Goal: Task Accomplishment & Management: Manage account settings

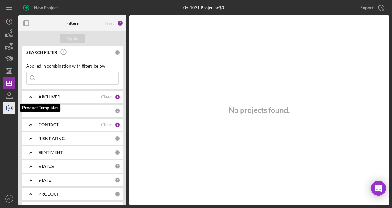
click at [12, 107] on icon "button" at bounding box center [9, 107] width 15 height 15
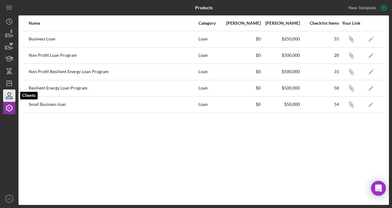
click at [7, 95] on icon "button" at bounding box center [9, 95] width 15 height 15
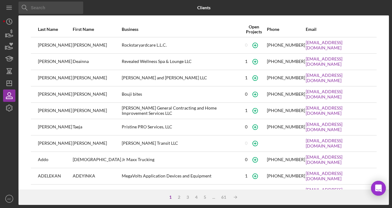
click at [46, 11] on input at bounding box center [50, 8] width 65 height 12
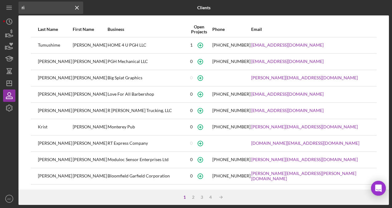
type input "r"
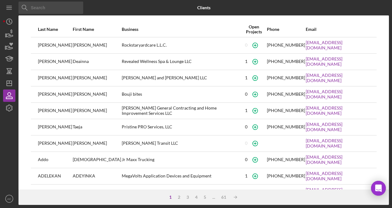
type input "b"
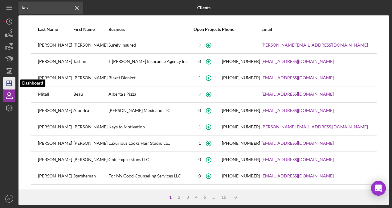
type input "tas"
click at [10, 86] on icon "Icon/Dashboard" at bounding box center [9, 83] width 15 height 15
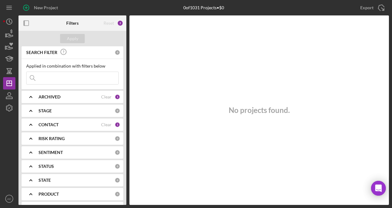
click at [63, 78] on input at bounding box center [73, 78] width 92 height 12
type input "tashee"
drag, startPoint x: 47, startPoint y: 76, endPoint x: 8, endPoint y: 74, distance: 38.6
click at [8, 74] on div "New Project 0 of 1031 Projects • $0 Export Icon/Export Filters Reset 3 Apply SE…" at bounding box center [196, 102] width 386 height 205
click at [52, 127] on div "CONTACT Clear 1" at bounding box center [80, 125] width 82 height 6
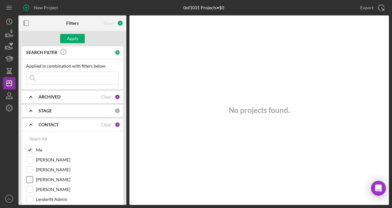
click at [32, 176] on input "[PERSON_NAME]" at bounding box center [30, 179] width 6 height 6
checkbox input "true"
click at [29, 150] on input "Me" at bounding box center [30, 150] width 6 height 6
checkbox input "false"
click at [66, 80] on input at bounding box center [73, 78] width 92 height 12
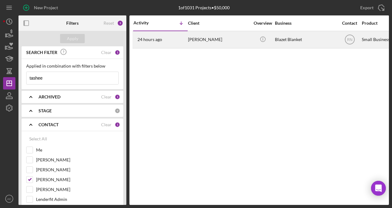
type input "tashee"
click at [201, 40] on div "[PERSON_NAME]" at bounding box center [219, 39] width 62 height 16
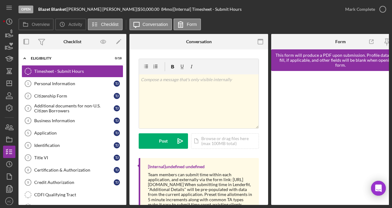
scroll to position [0, 21]
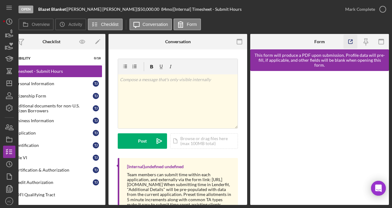
click at [351, 39] on icon "button" at bounding box center [351, 42] width 14 height 14
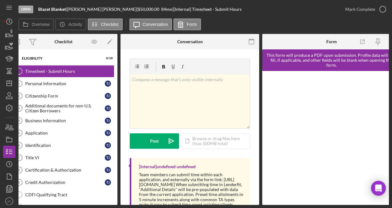
scroll to position [0, 0]
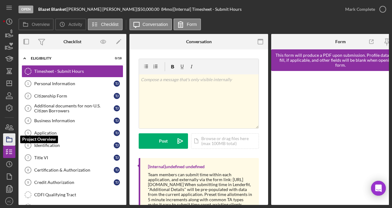
click at [9, 140] on icon "button" at bounding box center [9, 139] width 15 height 15
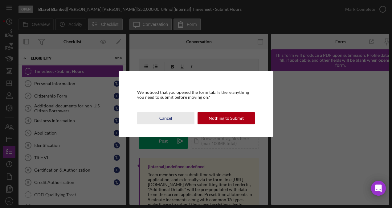
click at [163, 119] on div "Cancel" at bounding box center [165, 118] width 13 height 12
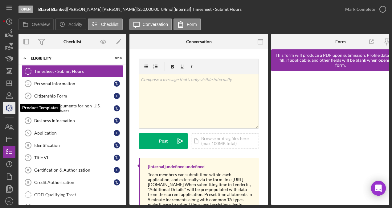
click at [9, 110] on icon "button" at bounding box center [9, 107] width 15 height 15
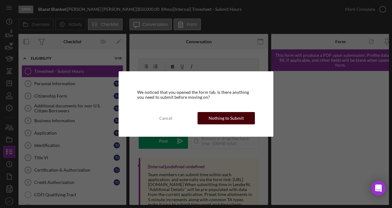
click at [221, 119] on div "Nothing to Submit" at bounding box center [226, 118] width 35 height 12
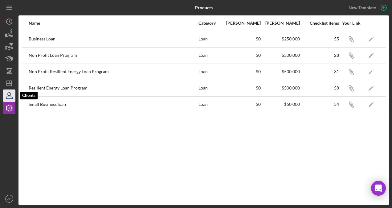
click at [11, 98] on icon "button" at bounding box center [9, 95] width 15 height 15
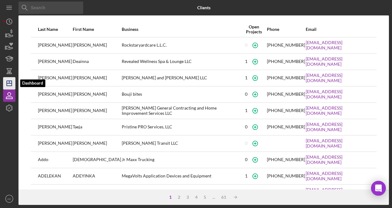
click at [11, 81] on polygon "button" at bounding box center [9, 83] width 5 height 5
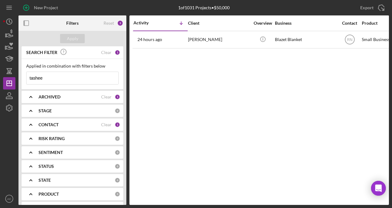
click at [51, 123] on b "CONTACT" at bounding box center [49, 124] width 20 height 5
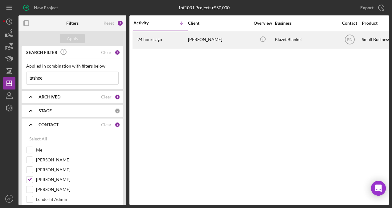
click at [208, 40] on div "[PERSON_NAME]" at bounding box center [219, 39] width 62 height 16
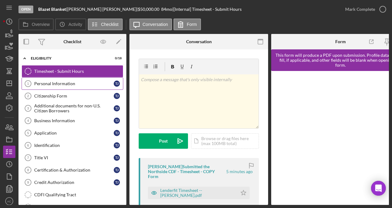
click at [58, 83] on div "Personal Information" at bounding box center [74, 83] width 80 height 5
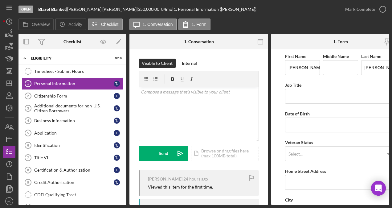
drag, startPoint x: 358, startPoint y: 205, endPoint x: 386, endPoint y: 207, distance: 27.5
click at [386, 207] on div "Open Blazet Blanket | [PERSON_NAME] | $50,000.00 84 mo | 1. Personal Informatio…" at bounding box center [196, 104] width 392 height 208
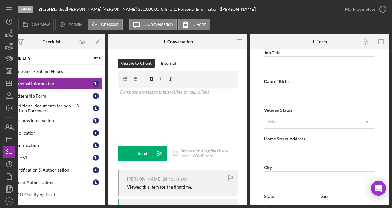
scroll to position [38, 0]
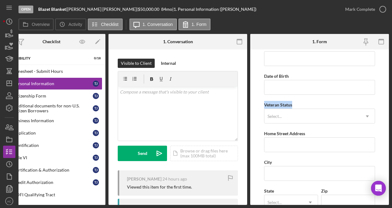
drag, startPoint x: 389, startPoint y: 80, endPoint x: 390, endPoint y: 104, distance: 24.7
click at [390, 104] on div "Open Blazet Blanket | [PERSON_NAME] | $50,000.00 84 mo | 1. Personal Informatio…" at bounding box center [196, 104] width 392 height 208
drag, startPoint x: 390, startPoint y: 104, endPoint x: 387, endPoint y: 105, distance: 3.5
click at [387, 105] on form "First Name [PERSON_NAME] Middle Name Last Name [PERSON_NAME] Job Title Date of …" at bounding box center [319, 126] width 139 height 155
click at [382, 44] on rect "button" at bounding box center [381, 41] width 5 height 5
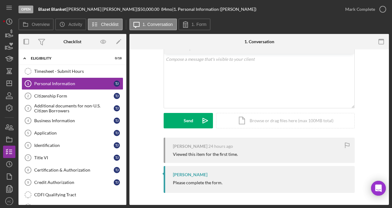
scroll to position [0, 0]
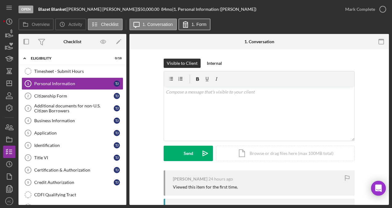
click at [194, 25] on label "1. Form" at bounding box center [199, 24] width 15 height 5
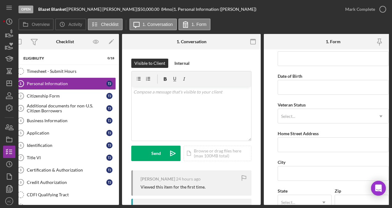
scroll to position [0, 21]
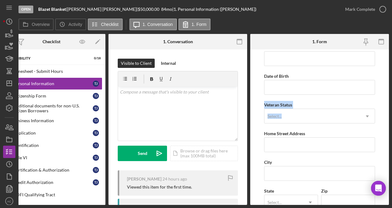
drag, startPoint x: 389, startPoint y: 76, endPoint x: 393, endPoint y: 108, distance: 32.3
click at [392, 108] on html "Open Blazet Blanket | [PERSON_NAME] | $50,000.00 84 mo | 1. Personal Informatio…" at bounding box center [196, 104] width 392 height 208
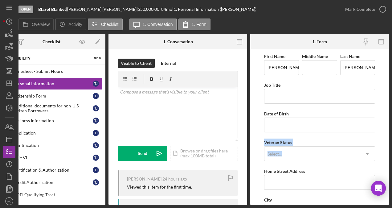
scroll to position [156, 0]
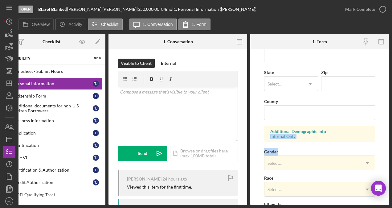
drag, startPoint x: 389, startPoint y: 131, endPoint x: 389, endPoint y: 149, distance: 17.9
click at [389, 149] on div "Open Blazet Blanket | [PERSON_NAME] | $50,000.00 84 mo | 1. Personal Informatio…" at bounding box center [196, 104] width 392 height 208
click at [384, 142] on form "First Name [PERSON_NAME] Middle Name Last Name [PERSON_NAME] Job Title Date of …" at bounding box center [319, 126] width 139 height 155
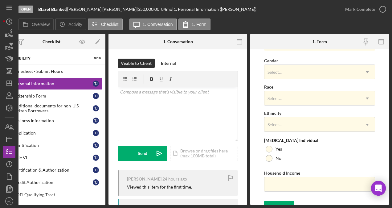
scroll to position [247, 0]
click at [76, 97] on div "Citizenship Form" at bounding box center [53, 95] width 80 height 5
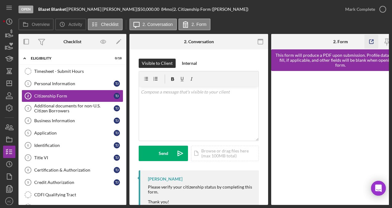
click at [375, 40] on icon "button" at bounding box center [372, 42] width 14 height 14
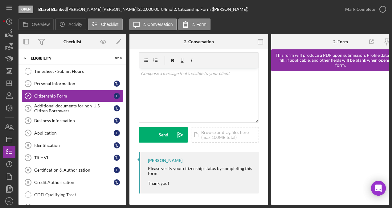
scroll to position [19, 0]
drag, startPoint x: 281, startPoint y: 205, endPoint x: 307, endPoint y: 207, distance: 26.0
click at [307, 207] on div "Open Blazet Blanket | [PERSON_NAME] | $50,000.00 84 mo | 2. Citizenship Form ([…" at bounding box center [196, 104] width 392 height 208
click at [379, 206] on div "Open Blazet Blanket | [PERSON_NAME] | $50,000.00 84 mo | 2. Citizenship Form ([…" at bounding box center [196, 104] width 392 height 208
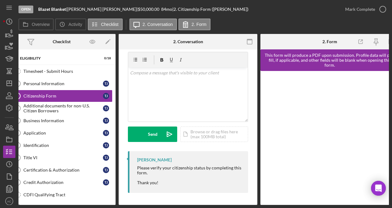
scroll to position [0, 21]
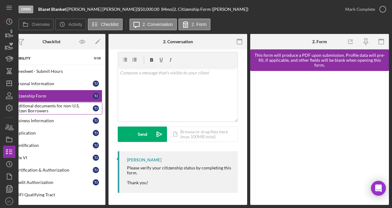
click at [42, 106] on div "Additional documents for non-U.S. Citizen Borrowers" at bounding box center [53, 108] width 80 height 10
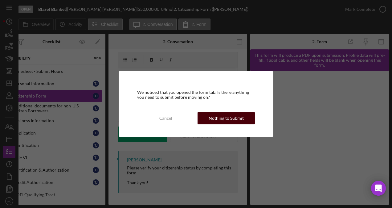
click at [213, 123] on div "Nothing to Submit" at bounding box center [226, 118] width 35 height 12
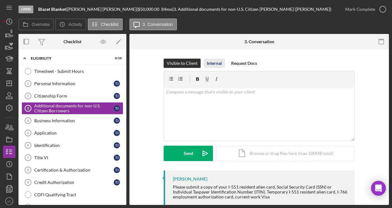
click at [219, 63] on div "Internal" at bounding box center [214, 63] width 15 height 9
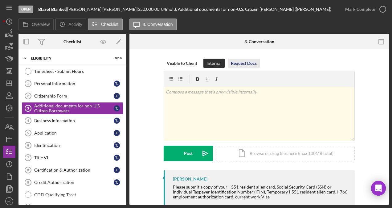
click at [237, 64] on div "Request Docs" at bounding box center [244, 63] width 26 height 9
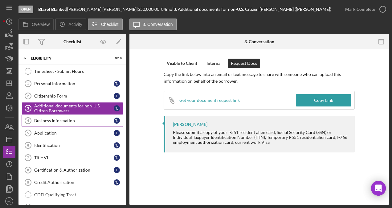
click at [93, 118] on div "Business Information" at bounding box center [74, 120] width 80 height 5
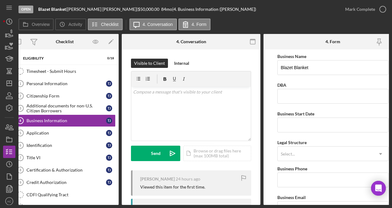
scroll to position [0, 11]
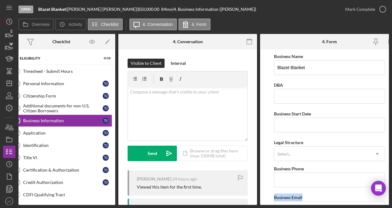
drag, startPoint x: 323, startPoint y: 206, endPoint x: 351, endPoint y: 207, distance: 28.7
click at [351, 207] on div "Open Blazet Blanket | [PERSON_NAME] | $50,000.00 84 mo | 4. Business Informatio…" at bounding box center [196, 104] width 392 height 208
click at [384, 205] on div "Open Blazet Blanket | [PERSON_NAME] | $50,000.00 84 mo | 4. Business Informatio…" at bounding box center [196, 104] width 392 height 208
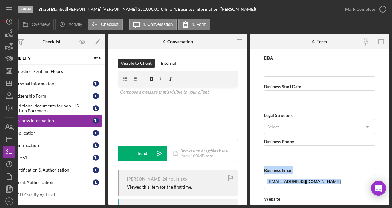
scroll to position [21, 0]
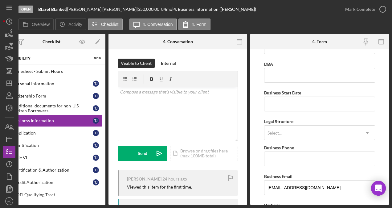
drag, startPoint x: 390, startPoint y: 75, endPoint x: 390, endPoint y: 54, distance: 21.6
click at [390, 54] on div "Open Blazet Blanket | [PERSON_NAME] | $50,000.00 84 mo | 4. Business Informatio…" at bounding box center [196, 104] width 392 height 208
click at [387, 55] on form "Business Name Blazet Blanket DBA Business Start Date Legal Structure Select... …" at bounding box center [319, 126] width 139 height 155
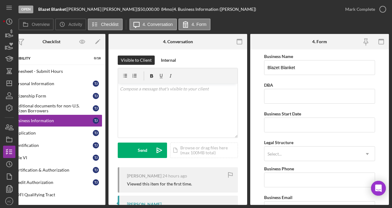
scroll to position [2, 0]
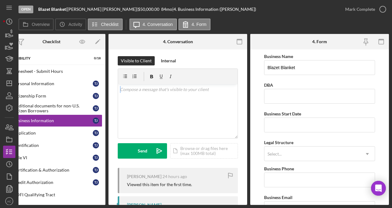
drag, startPoint x: 245, startPoint y: 61, endPoint x: 245, endPoint y: 93, distance: 32.1
click at [245, 93] on div "Visible to Client Internal v Color teal Color pink Remove color Add row above A…" at bounding box center [178, 151] width 139 height 208
drag, startPoint x: 245, startPoint y: 93, endPoint x: 243, endPoint y: 125, distance: 31.8
click at [243, 125] on div "Visible to Client Internal v Color teal Color pink Remove color Add row above A…" at bounding box center [178, 151] width 139 height 208
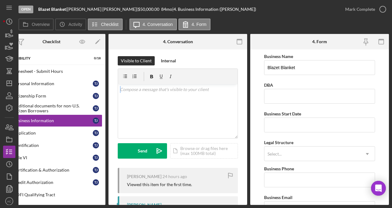
click at [243, 125] on div "Visible to Client Internal v Color teal Color pink Remove color Add row above A…" at bounding box center [178, 151] width 139 height 208
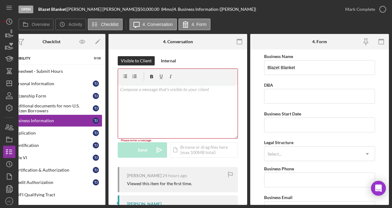
click at [245, 146] on div "Visible to Client Internal v Color teal Color pink Remove color Add row above A…" at bounding box center [178, 150] width 139 height 207
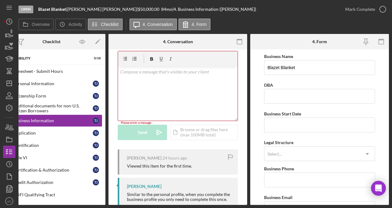
scroll to position [27, 0]
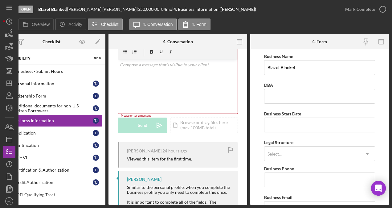
click at [50, 133] on div "Application" at bounding box center [53, 132] width 80 height 5
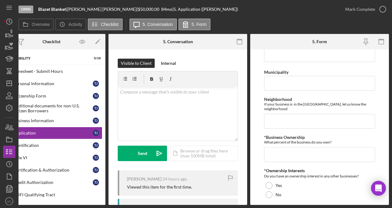
scroll to position [157, 0]
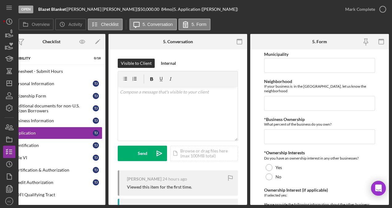
click at [390, 82] on div "Open Blazet Blanket | [PERSON_NAME] | $50,000.00 84 mo | 5. Application ([PERSO…" at bounding box center [196, 104] width 392 height 208
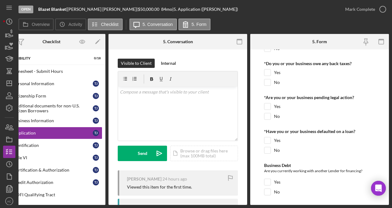
scroll to position [892, 0]
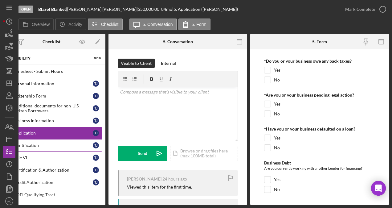
click at [64, 145] on div "Identification" at bounding box center [53, 145] width 80 height 5
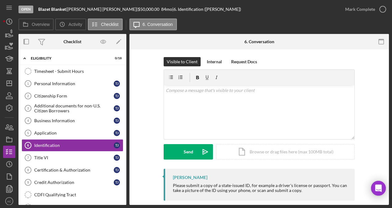
scroll to position [9, 0]
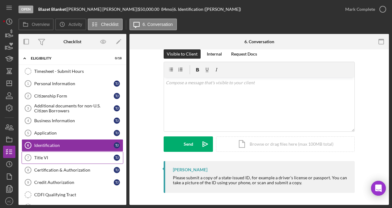
click at [80, 157] on div "Title VI" at bounding box center [74, 157] width 80 height 5
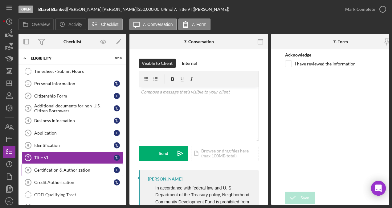
click at [75, 165] on link "Certification & Authorization 8 Certification & Authorization T J" at bounding box center [73, 170] width 102 height 12
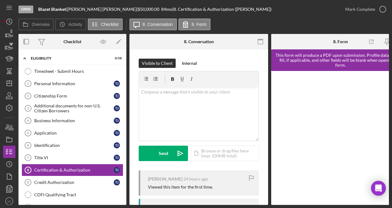
click at [379, 205] on div "Open Blazet Blanket | [PERSON_NAME] | $50,000.00 84 mo | 8. Certification & Aut…" at bounding box center [196, 104] width 392 height 208
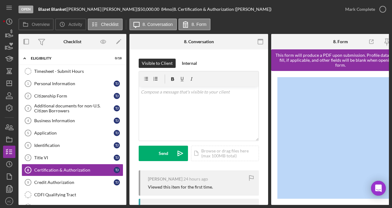
click at [379, 205] on div "Open Blazet Blanket | [PERSON_NAME] | $50,000.00 84 mo | 8. Certification & Aut…" at bounding box center [196, 104] width 392 height 208
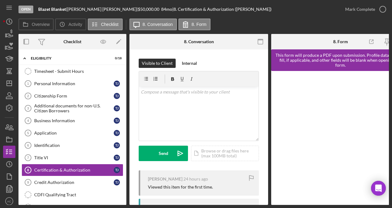
click at [379, 205] on div "Open Blazet Blanket | [PERSON_NAME] | $50,000.00 84 mo | 8. Certification & Aut…" at bounding box center [196, 104] width 392 height 208
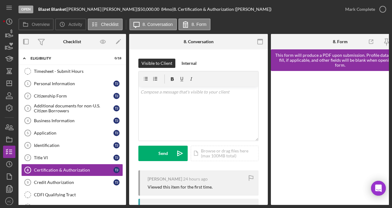
click at [380, 207] on div "Open Blazet Blanket | [PERSON_NAME] | $50,000.00 84 mo | 8. Certification & Aut…" at bounding box center [196, 104] width 392 height 208
click at [80, 180] on div "Credit Authorization" at bounding box center [74, 182] width 80 height 5
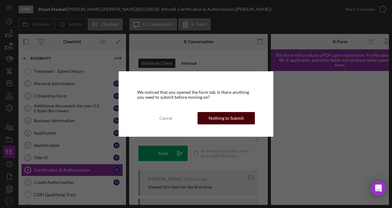
click at [225, 118] on div "Nothing to Submit" at bounding box center [226, 118] width 35 height 12
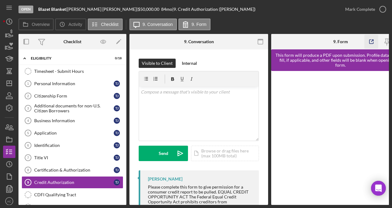
click at [368, 43] on icon "button" at bounding box center [372, 42] width 14 height 14
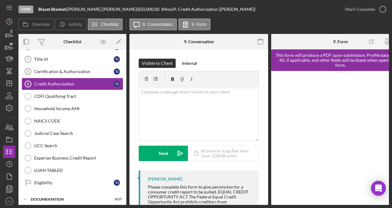
scroll to position [100, 0]
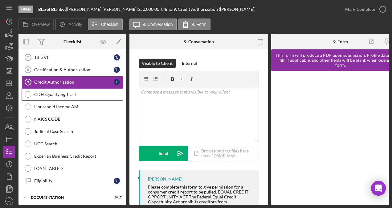
click at [80, 92] on div "CDFI Qualifying Tract" at bounding box center [78, 94] width 89 height 5
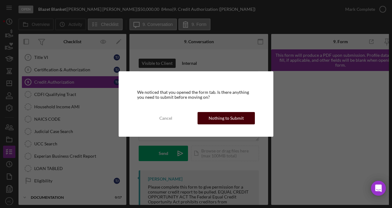
click at [231, 121] on div "Nothing to Submit" at bounding box center [226, 118] width 35 height 12
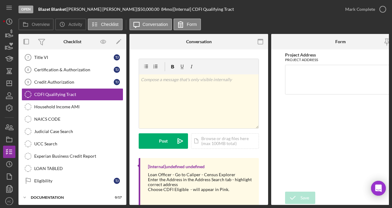
click at [380, 205] on div "Open Blazet Blanket | [PERSON_NAME] | $50,000.00 84 mo | [Internal] CDFI Qualif…" at bounding box center [196, 104] width 392 height 208
drag, startPoint x: 364, startPoint y: 205, endPoint x: 393, endPoint y: 209, distance: 29.9
click at [392, 208] on html "Open Blazet Blanket | [PERSON_NAME] | $50,000.00 84 mo | [Internal] CDFI Qualif…" at bounding box center [196, 104] width 392 height 208
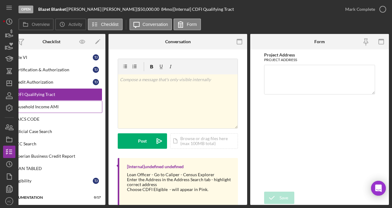
click at [64, 109] on link "Household Income AMI Household Income AMI" at bounding box center [52, 107] width 102 height 12
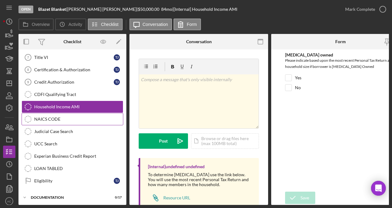
click at [62, 117] on div "NAICS CODE" at bounding box center [78, 119] width 89 height 5
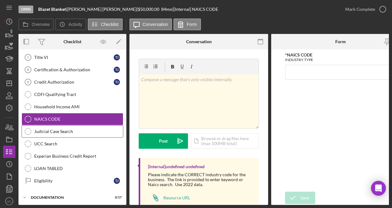
click at [65, 129] on div "Judicial Case Search" at bounding box center [78, 131] width 89 height 5
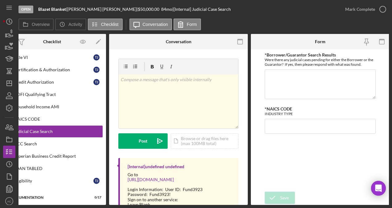
scroll to position [0, 21]
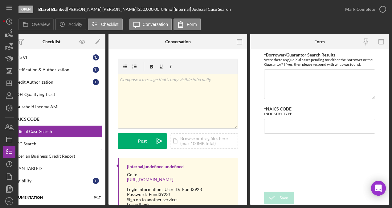
click at [67, 146] on link "UCC Search UCC Search" at bounding box center [52, 144] width 102 height 12
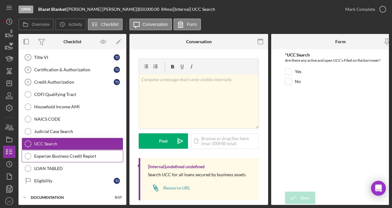
click at [67, 154] on div "Experian Business Credit Report" at bounding box center [78, 156] width 89 height 5
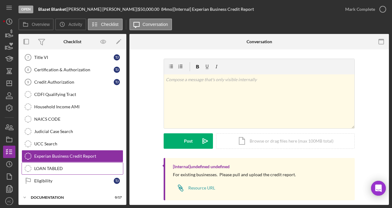
click at [65, 166] on div "LOAN TABLED" at bounding box center [78, 168] width 89 height 5
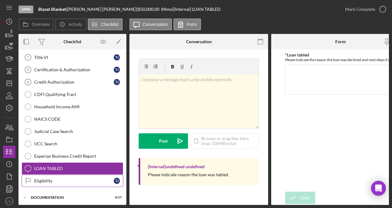
click at [67, 175] on link "Eligibility Eligibility T J" at bounding box center [73, 181] width 102 height 12
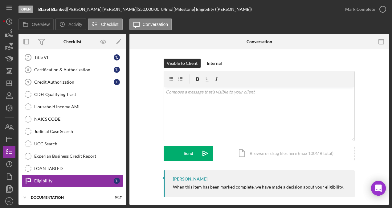
click at [165, 193] on div "[PERSON_NAME] When this item has been marked complete, we have made a decision …" at bounding box center [259, 183] width 191 height 27
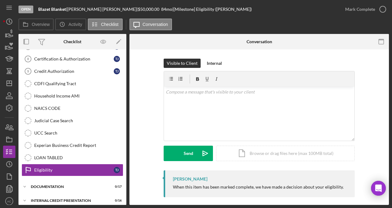
scroll to position [126, 0]
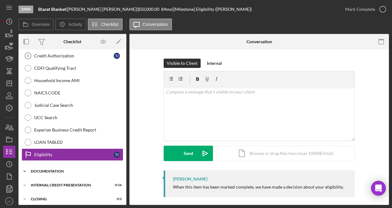
click at [77, 171] on div "Icon/Expander Documentation 0 / 17" at bounding box center [72, 171] width 108 height 12
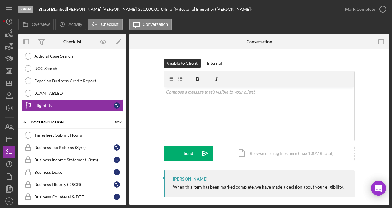
scroll to position [192, 0]
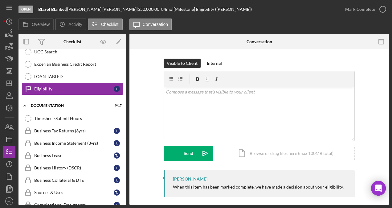
drag, startPoint x: 128, startPoint y: 138, endPoint x: 128, endPoint y: 146, distance: 8.0
click at [128, 146] on div "Overview Internal Workflow Stage Open Icon/Dropdown Arrow Archive (can unarchiv…" at bounding box center [203, 119] width 371 height 171
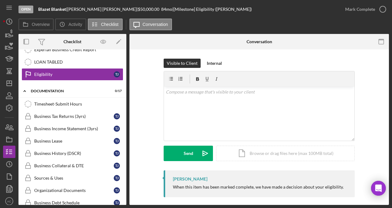
scroll to position [336, 0]
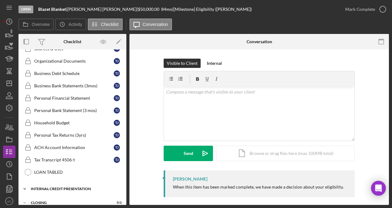
click at [68, 183] on div "Icon/Expander Internal Credit Presentation 0 / 16" at bounding box center [72, 189] width 108 height 12
drag, startPoint x: 127, startPoint y: 142, endPoint x: 126, endPoint y: 147, distance: 5.0
click at [126, 147] on div "Overview Internal Workflow Stage Open Icon/Dropdown Arrow Archive (can unarchiv…" at bounding box center [203, 119] width 371 height 171
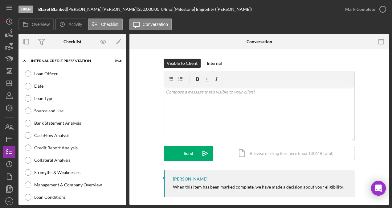
scroll to position [435, 0]
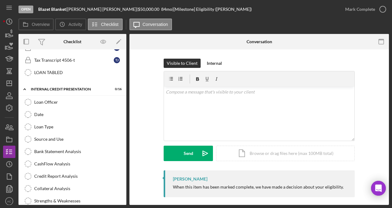
drag, startPoint x: 126, startPoint y: 170, endPoint x: 126, endPoint y: 173, distance: 3.7
click at [126, 173] on div "Overview Internal Workflow Stage Open Icon/Dropdown Arrow Archive (can unarchiv…" at bounding box center [203, 119] width 371 height 171
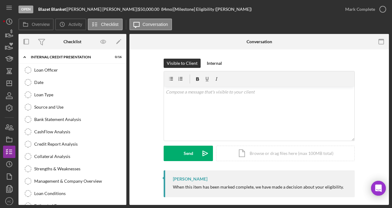
scroll to position [479, 0]
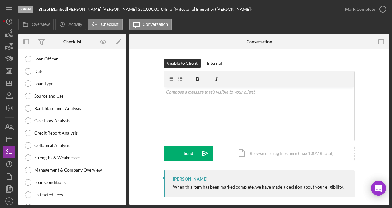
drag, startPoint x: 127, startPoint y: 182, endPoint x: 126, endPoint y: 191, distance: 9.6
click at [126, 191] on div "Overview Internal Workflow Stage Open Icon/Dropdown Arrow Archive (can unarchiv…" at bounding box center [203, 119] width 371 height 171
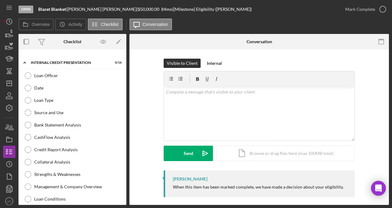
scroll to position [490, 0]
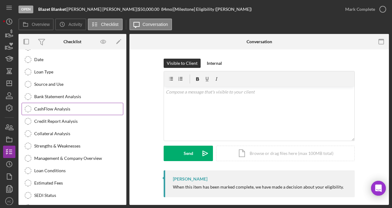
click at [66, 106] on div "CashFlow Analysis" at bounding box center [78, 108] width 89 height 5
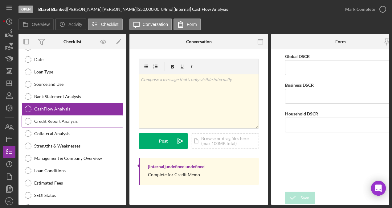
click at [70, 119] on div "Credit Report Analysis" at bounding box center [78, 121] width 89 height 5
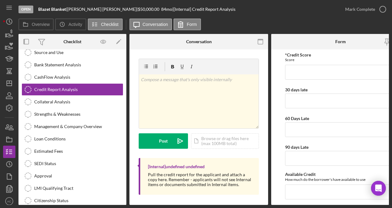
scroll to position [535, 0]
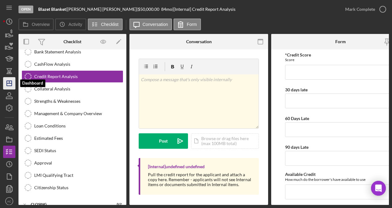
click at [11, 83] on icon "Icon/Dashboard" at bounding box center [9, 83] width 15 height 15
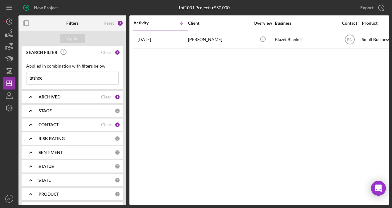
click at [60, 124] on div "CONTACT" at bounding box center [70, 124] width 63 height 5
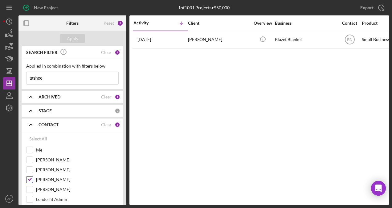
click at [29, 179] on input "[PERSON_NAME]" at bounding box center [30, 179] width 6 height 6
checkbox input "false"
click at [105, 54] on div "Clear" at bounding box center [106, 52] width 10 height 5
click at [72, 40] on div "Apply" at bounding box center [72, 38] width 11 height 9
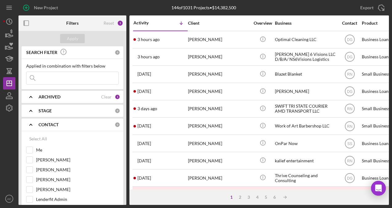
click at [352, 23] on div "Contact" at bounding box center [349, 23] width 23 height 5
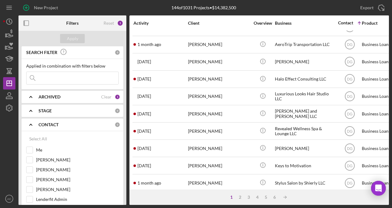
scroll to position [207, 0]
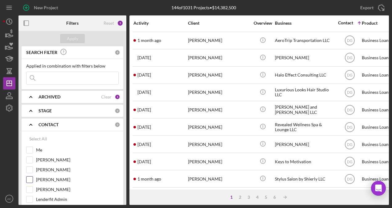
click at [32, 180] on input "[PERSON_NAME]" at bounding box center [30, 179] width 6 height 6
checkbox input "true"
drag, startPoint x: 71, startPoint y: 34, endPoint x: 73, endPoint y: 43, distance: 10.1
click at [73, 43] on div "Apply" at bounding box center [72, 38] width 108 height 15
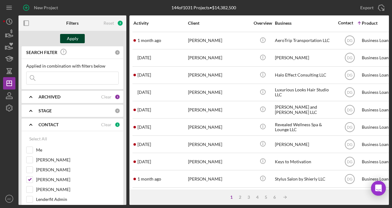
click at [74, 39] on div "Apply" at bounding box center [72, 38] width 11 height 9
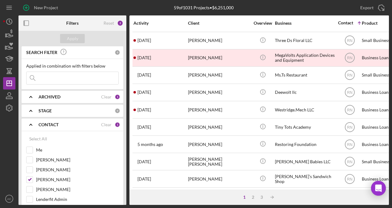
click at [140, 24] on div "Activity" at bounding box center [161, 23] width 54 height 5
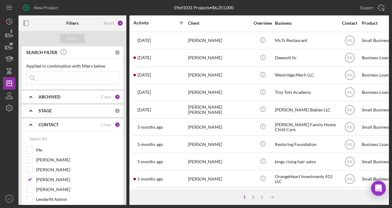
click at [140, 24] on div "Activity" at bounding box center [147, 22] width 27 height 5
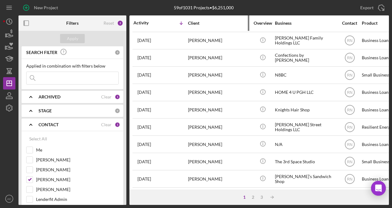
click at [211, 23] on div "Client" at bounding box center [219, 23] width 62 height 5
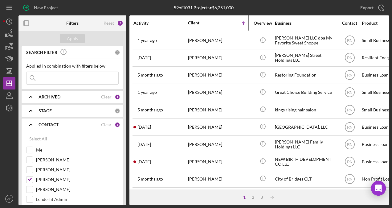
click at [211, 23] on div "Client" at bounding box center [203, 22] width 31 height 5
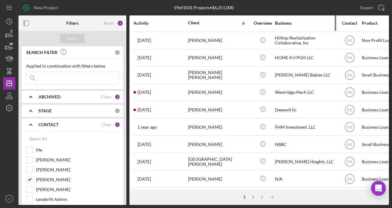
click at [302, 27] on div "Business" at bounding box center [306, 23] width 62 height 15
click at [300, 22] on div "Business" at bounding box center [306, 23] width 62 height 5
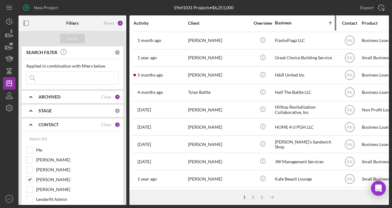
click at [300, 22] on div "Business" at bounding box center [290, 22] width 31 height 5
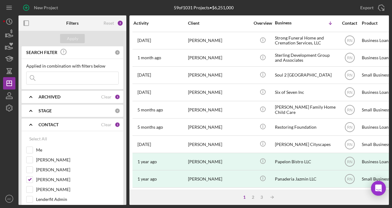
click at [375, 25] on div "Product" at bounding box center [393, 23] width 62 height 5
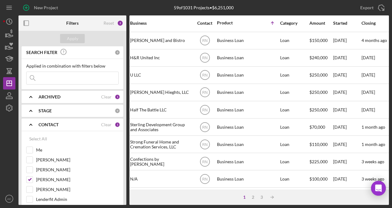
scroll to position [207, 146]
click at [319, 25] on div "Amount" at bounding box center [320, 23] width 23 height 5
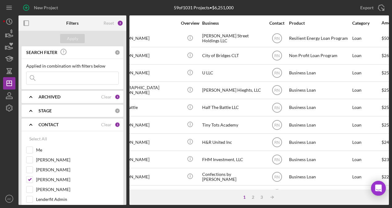
scroll to position [18, 0]
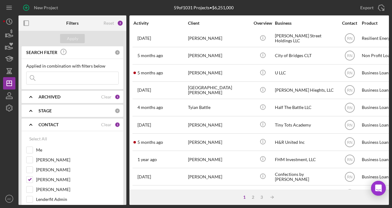
click at [152, 23] on div "Activity" at bounding box center [161, 23] width 54 height 5
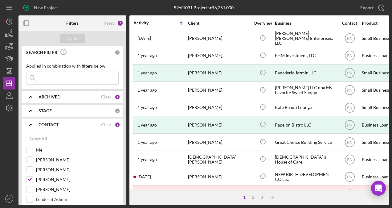
click at [152, 23] on div "Activity" at bounding box center [147, 22] width 27 height 5
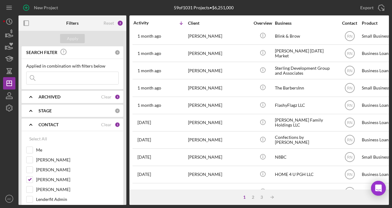
scroll to position [128, 0]
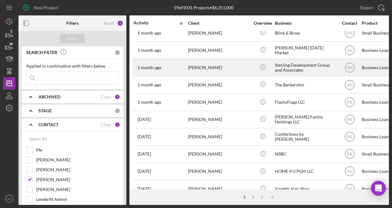
click at [199, 66] on div "[PERSON_NAME]" at bounding box center [219, 67] width 62 height 16
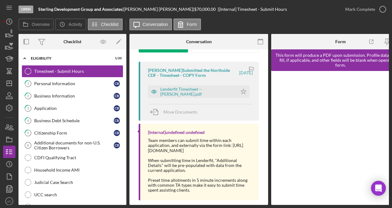
scroll to position [101, 0]
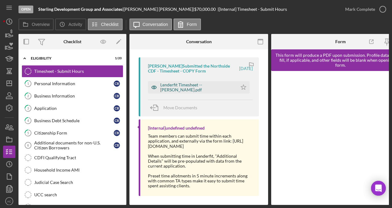
click at [155, 88] on icon "button" at bounding box center [154, 87] width 12 height 12
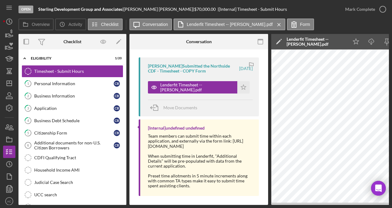
click at [256, 206] on div "Open Sterling Development Group and Associates | [PERSON_NAME] | $70,000.00 | […" at bounding box center [196, 104] width 392 height 208
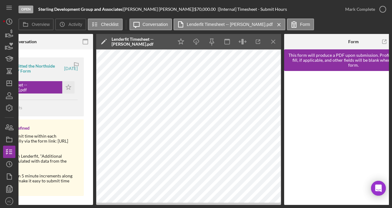
scroll to position [0, 178]
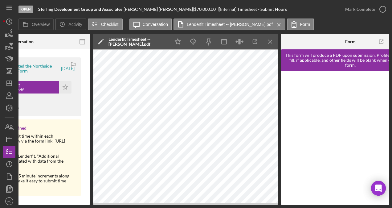
click at [114, 205] on div "Open Sterling Development Group and Associates | [PERSON_NAME] | $70,000.00 | […" at bounding box center [196, 104] width 392 height 208
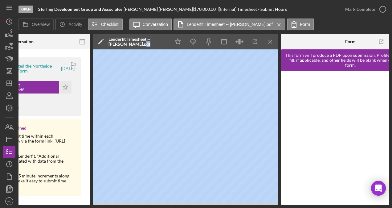
drag, startPoint x: 114, startPoint y: 205, endPoint x: 144, endPoint y: 206, distance: 29.6
click at [144, 206] on div "Open Sterling Development Group and Associates | [PERSON_NAME] | $70,000.00 | […" at bounding box center [196, 104] width 392 height 208
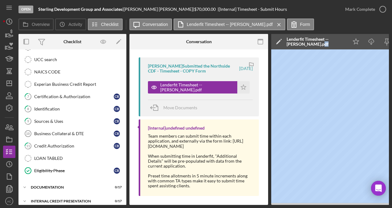
scroll to position [138, 0]
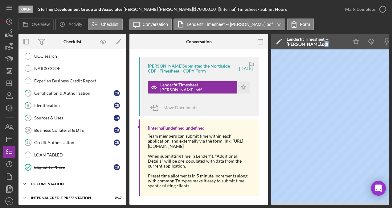
click at [61, 182] on div "documentation" at bounding box center [75, 184] width 88 height 4
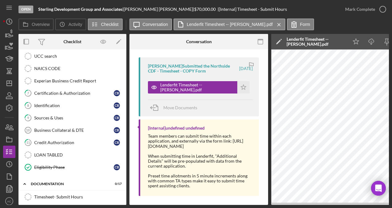
drag, startPoint x: 127, startPoint y: 105, endPoint x: 127, endPoint y: 113, distance: 8.6
click at [127, 113] on div "Overview Internal Workflow Stage Open Icon/Dropdown Arrow Archive (can unarchiv…" at bounding box center [203, 119] width 371 height 171
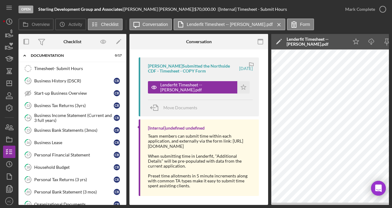
scroll to position [271, 0]
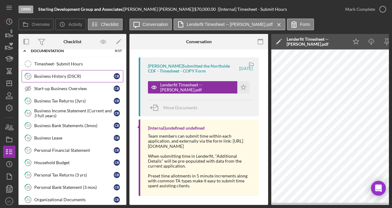
click at [65, 74] on div "Business History (DSCR)" at bounding box center [74, 76] width 80 height 5
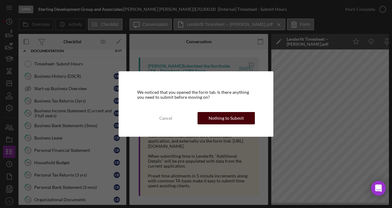
click at [233, 118] on div "Nothing to Submit" at bounding box center [226, 118] width 35 height 12
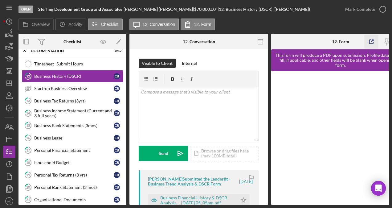
click at [373, 43] on icon "button" at bounding box center [372, 42] width 4 height 4
click at [9, 98] on icon "button" at bounding box center [9, 95] width 15 height 15
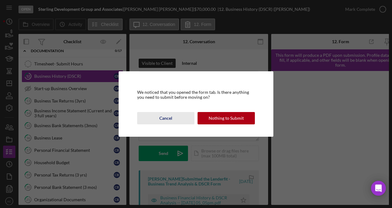
click at [165, 119] on div "Cancel" at bounding box center [165, 118] width 13 height 12
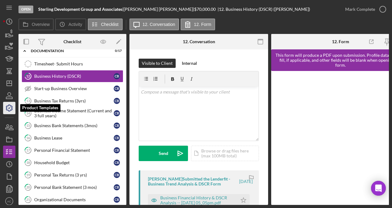
click at [10, 107] on icon "button" at bounding box center [9, 107] width 15 height 15
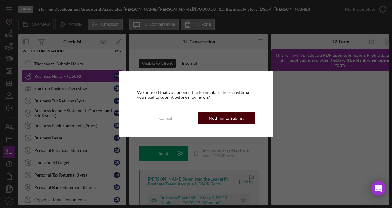
click at [222, 118] on div "Nothing to Submit" at bounding box center [226, 118] width 35 height 12
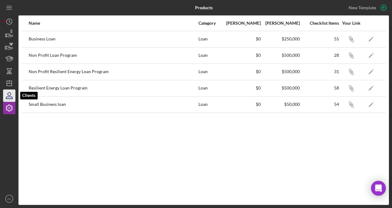
click at [9, 96] on icon "button" at bounding box center [9, 95] width 15 height 15
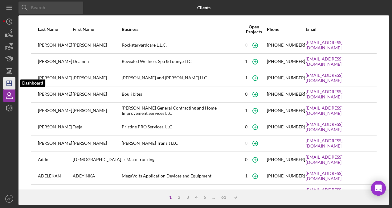
click at [10, 84] on icon "Icon/Dashboard" at bounding box center [9, 83] width 15 height 15
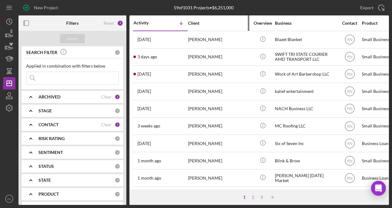
click at [219, 23] on div "Client" at bounding box center [219, 23] width 62 height 5
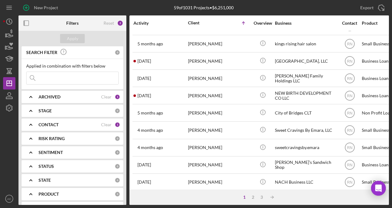
scroll to position [277, 0]
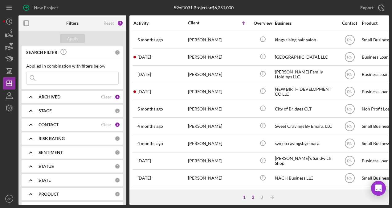
click at [251, 198] on div "2" at bounding box center [253, 197] width 9 height 5
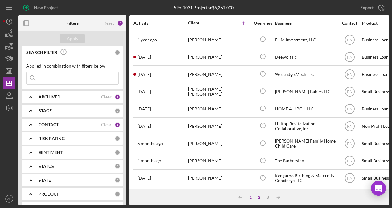
click at [252, 197] on div "1" at bounding box center [250, 197] width 9 height 5
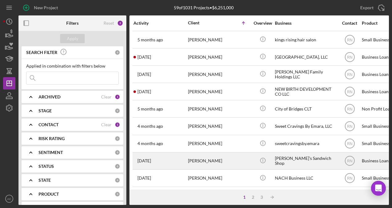
click at [286, 155] on div "[PERSON_NAME]’s Sandwich Shop" at bounding box center [306, 161] width 62 height 16
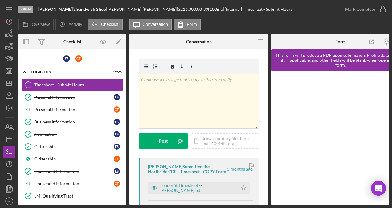
click at [126, 56] on div "Overview Internal Workflow Stage Open Icon/Dropdown Arrow Archive (can unarchiv…" at bounding box center [203, 119] width 371 height 171
drag, startPoint x: 126, startPoint y: 56, endPoint x: 127, endPoint y: 63, distance: 7.1
click at [127, 63] on div "Overview Internal Workflow Stage Open Icon/Dropdown Arrow Archive (can unarchiv…" at bounding box center [203, 119] width 371 height 171
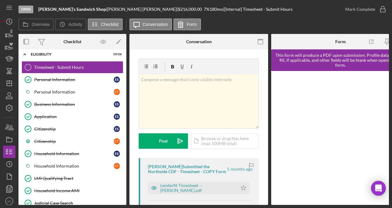
scroll to position [32, 0]
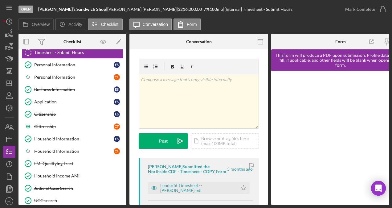
drag, startPoint x: 127, startPoint y: 76, endPoint x: 127, endPoint y: 61, distance: 15.1
click at [127, 61] on div "Overview Internal Workflow Stage Open Icon/Dropdown Arrow Archive (can unarchiv…" at bounding box center [203, 119] width 371 height 171
drag, startPoint x: 124, startPoint y: 72, endPoint x: 126, endPoint y: 65, distance: 7.0
click at [126, 65] on div "E S C T Icon/Expander Eligibility 19 / 26 Timesheet - Submit Hours Timesheet - …" at bounding box center [72, 126] width 108 height 155
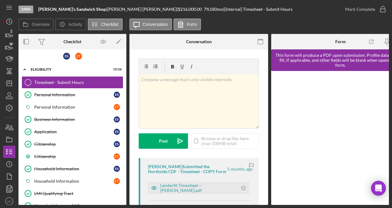
scroll to position [0, 0]
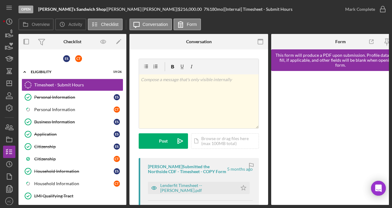
click at [126, 55] on div "Overview Internal Workflow Stage Open Icon/Dropdown Arrow Archive (can unarchiv…" at bounding box center [203, 119] width 371 height 171
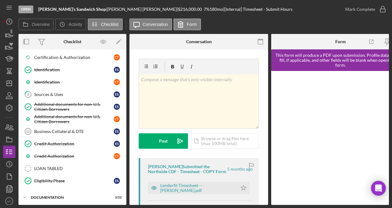
scroll to position [224, 0]
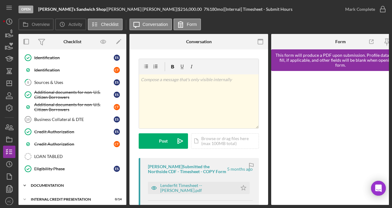
click at [80, 183] on div "documentation" at bounding box center [75, 185] width 88 height 4
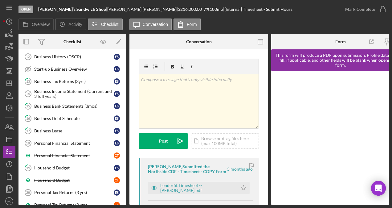
scroll to position [381, 0]
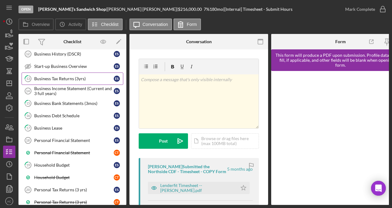
click at [67, 75] on link "13 Business Tax Returns (3yrs) E S" at bounding box center [73, 78] width 102 height 12
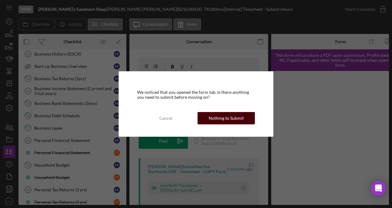
click at [239, 116] on div "Nothing to Submit" at bounding box center [226, 118] width 35 height 12
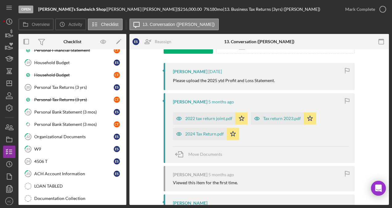
scroll to position [493, 0]
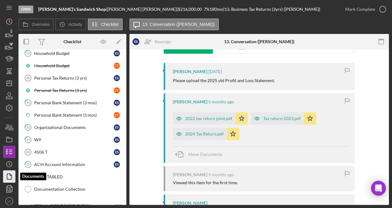
click at [12, 175] on polygon "button" at bounding box center [9, 177] width 5 height 6
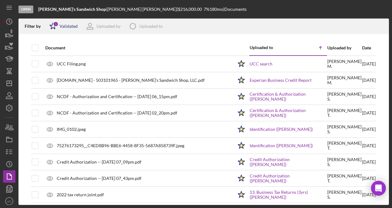
click at [65, 28] on div "Validated" at bounding box center [69, 26] width 18 height 5
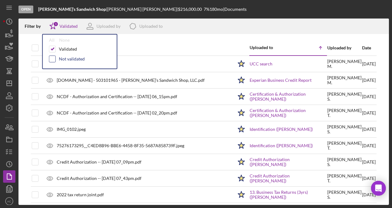
click at [52, 59] on input "checkbox" at bounding box center [52, 59] width 6 height 6
checkbox input "true"
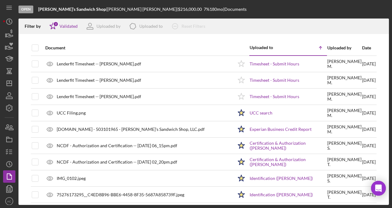
click at [130, 43] on div "Document" at bounding box center [139, 47] width 188 height 15
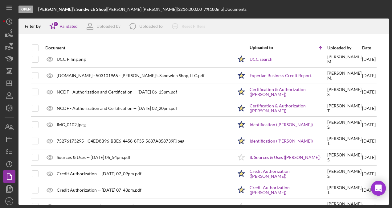
scroll to position [64, 0]
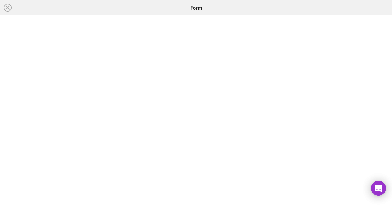
click at [386, 49] on div at bounding box center [196, 111] width 392 height 192
drag, startPoint x: 387, startPoint y: 108, endPoint x: 390, endPoint y: 118, distance: 10.8
click at [390, 118] on div at bounding box center [196, 111] width 392 height 192
